Goal: Information Seeking & Learning: Understand process/instructions

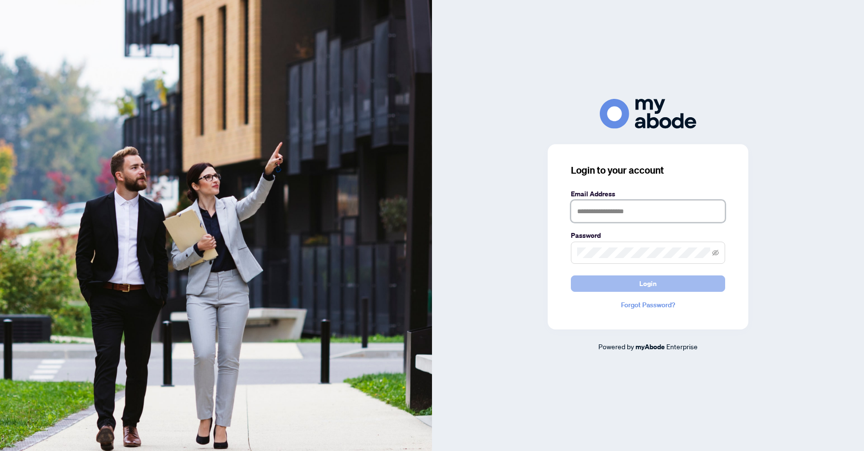
type input "**********"
click at [651, 284] on span "Login" at bounding box center [647, 283] width 17 height 15
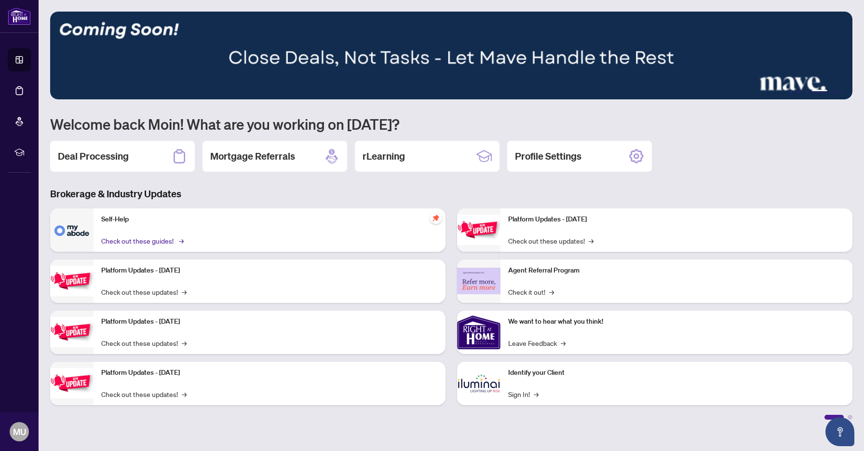
click at [132, 241] on link "Check out these guides! →" at bounding box center [141, 240] width 81 height 11
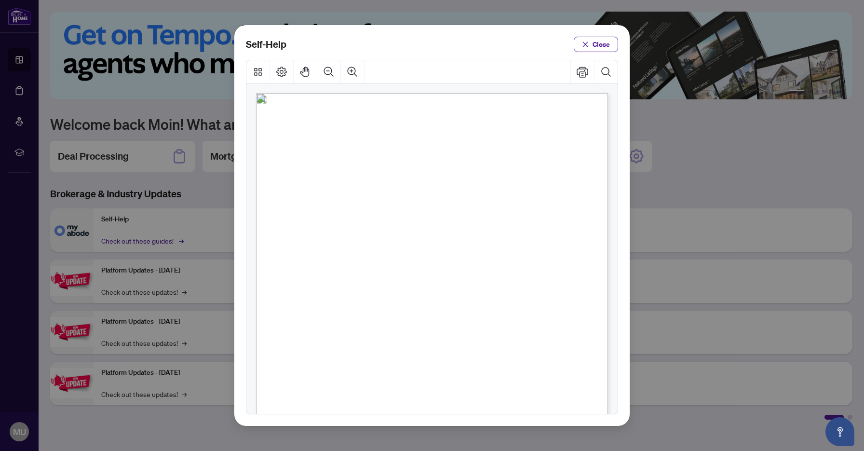
click at [132, 241] on div "Self-Help Close" at bounding box center [432, 225] width 864 height 451
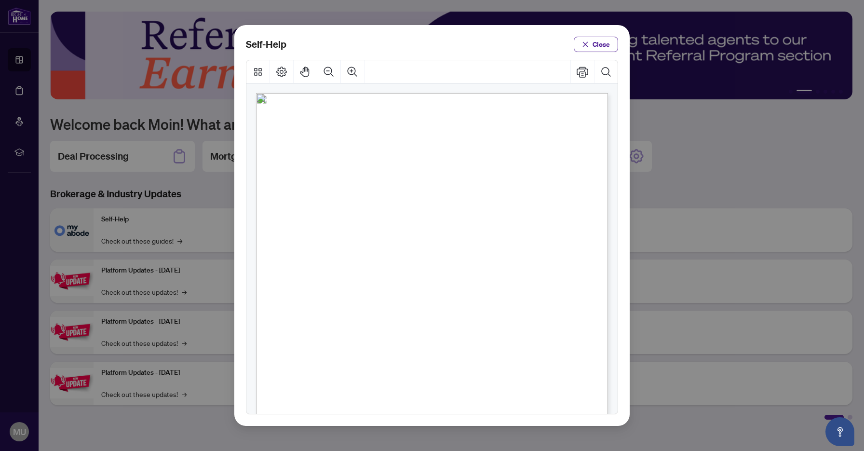
click at [436, 146] on span "PDF" at bounding box center [435, 148] width 13 height 10
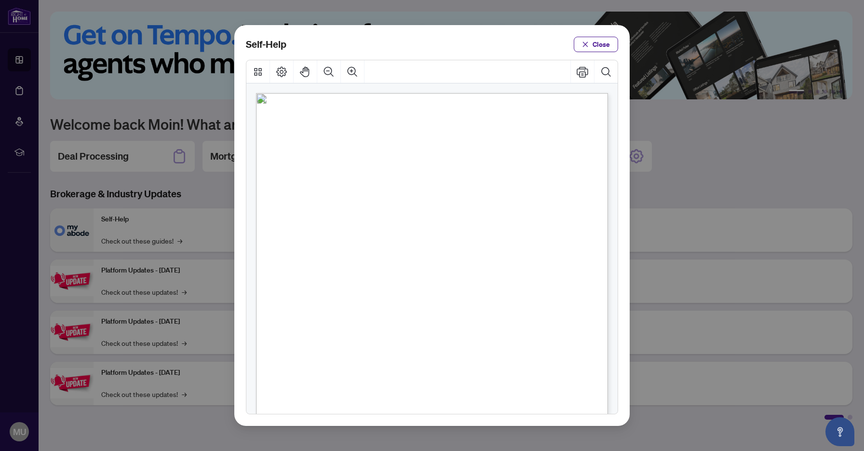
click at [446, 193] on span "PDF" at bounding box center [446, 192] width 13 height 10
click at [605, 44] on span "Close" at bounding box center [600, 44] width 17 height 15
